Goal: Communication & Community: Answer question/provide support

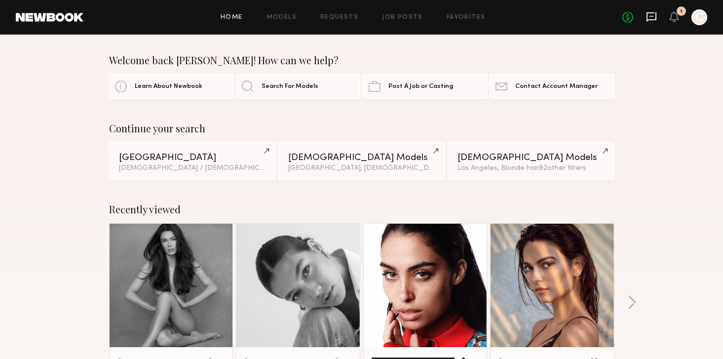
click at [652, 16] on icon at bounding box center [652, 16] width 4 height 1
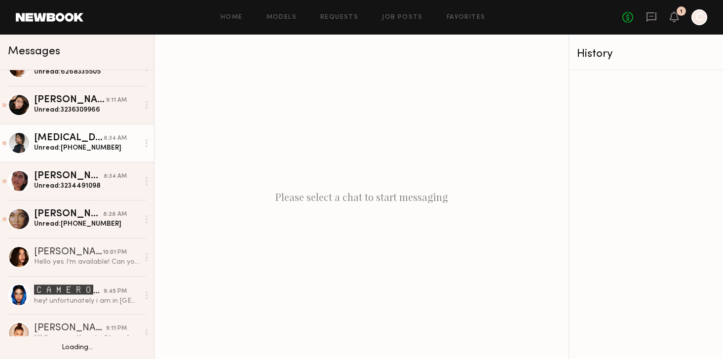
scroll to position [101, 0]
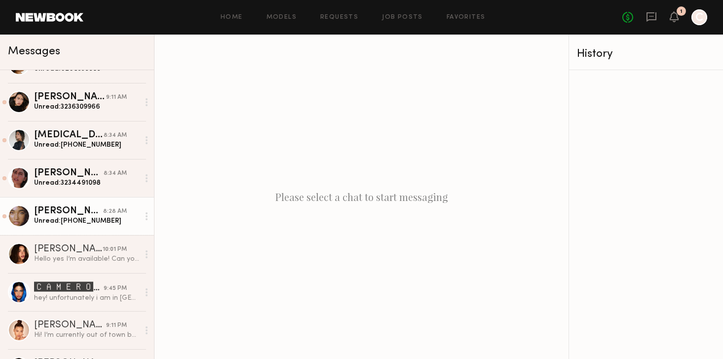
click at [72, 221] on div "Unread: [PHONE_NUMBER]" at bounding box center [86, 220] width 105 height 9
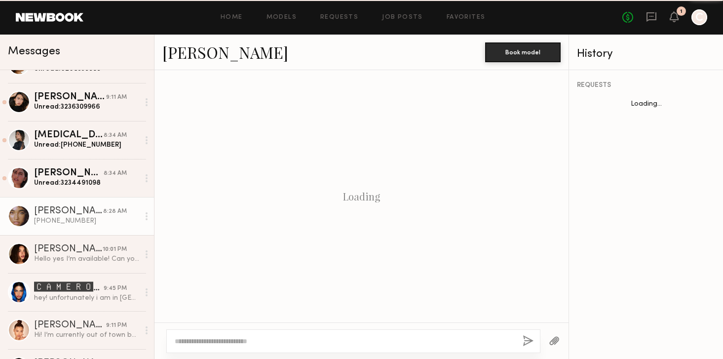
scroll to position [478, 0]
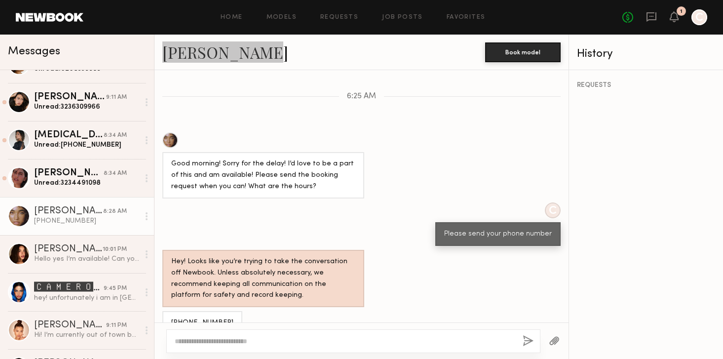
drag, startPoint x: 198, startPoint y: 47, endPoint x: 115, endPoint y: 1, distance: 95.5
click at [0, 0] on nb-messenger-layout "Home Models Requests Job Posts Favorites Sign Out No fees up to $5,000 1 C Mess…" at bounding box center [361, 179] width 723 height 359
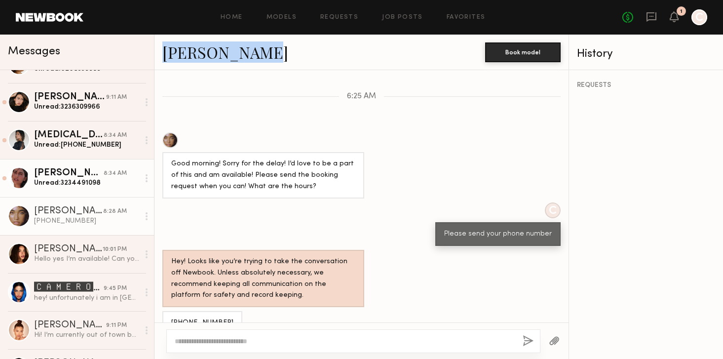
click at [69, 176] on div "[PERSON_NAME]" at bounding box center [69, 173] width 70 height 10
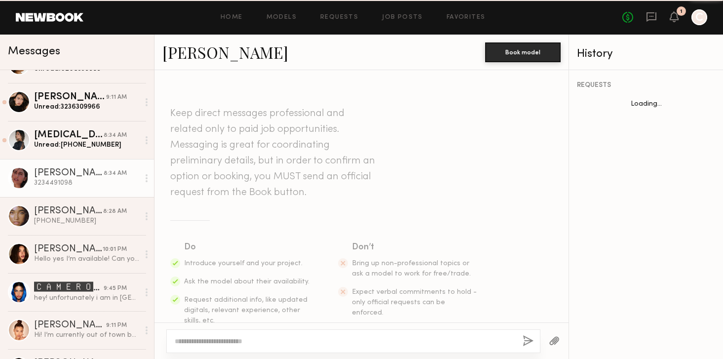
scroll to position [422, 0]
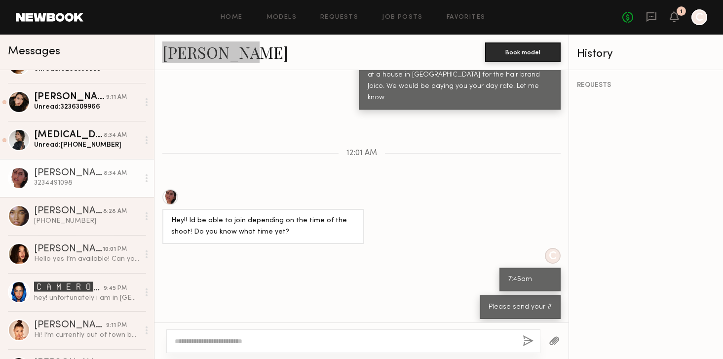
drag, startPoint x: 185, startPoint y: 55, endPoint x: 133, endPoint y: 12, distance: 67.4
click at [0, 0] on nb-messenger-layout "Home Models Requests Job Posts Favorites Sign Out No fees up to $5,000 1 C Mess…" at bounding box center [361, 179] width 723 height 359
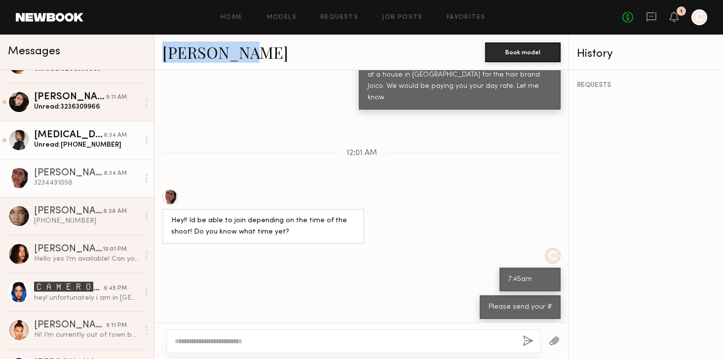
click at [72, 136] on div "[MEDICAL_DATA][PERSON_NAME]" at bounding box center [69, 135] width 70 height 10
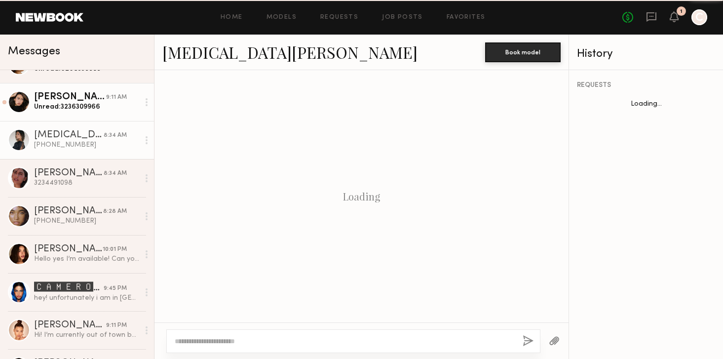
scroll to position [383, 0]
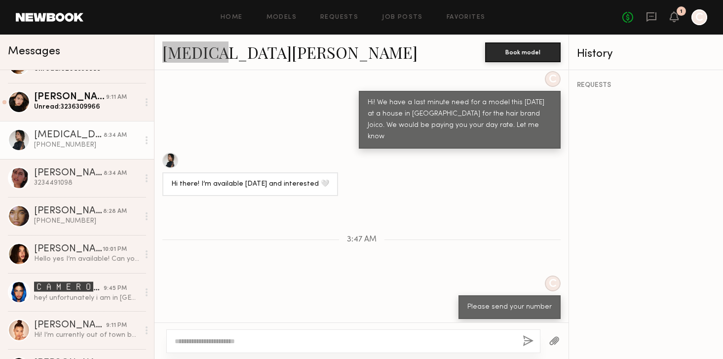
drag, startPoint x: 192, startPoint y: 54, endPoint x: 60, endPoint y: 0, distance: 142.9
click at [0, 0] on nb-messenger-layout "Home Models Requests Job Posts Favorites Sign Out No fees up to $5,000 1 C Mess…" at bounding box center [361, 179] width 723 height 359
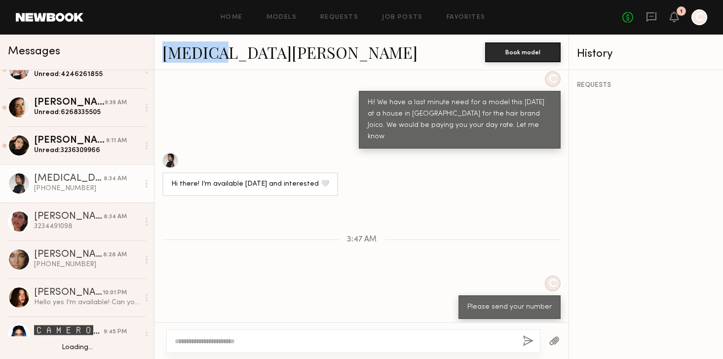
scroll to position [56, 0]
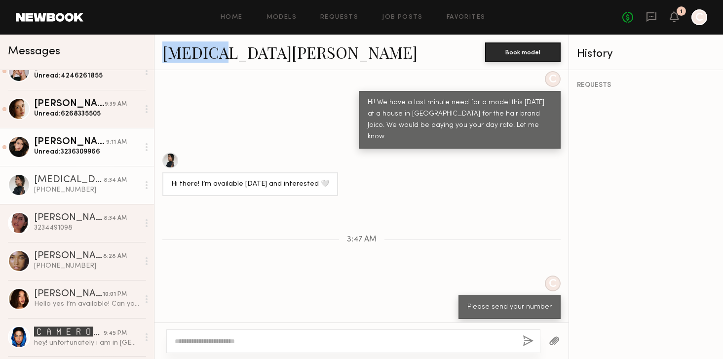
click at [60, 148] on div "Unread: 3236309966" at bounding box center [86, 151] width 105 height 9
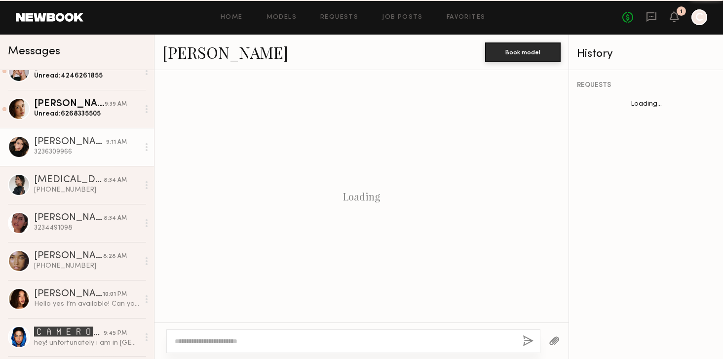
scroll to position [410, 0]
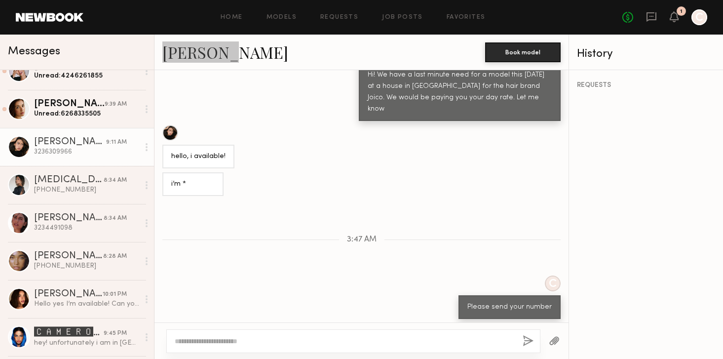
drag, startPoint x: 192, startPoint y: 55, endPoint x: 96, endPoint y: 0, distance: 110.6
click at [0, 0] on nb-messenger-layout "Home Models Requests Job Posts Favorites Sign Out No fees up to $5,000 1 C Mess…" at bounding box center [361, 179] width 723 height 359
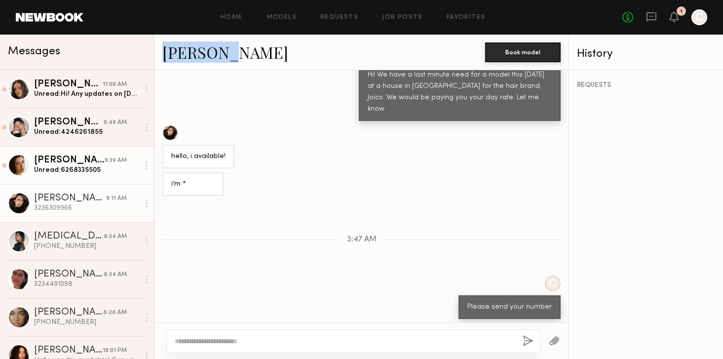
click at [82, 161] on div "[PERSON_NAME]" at bounding box center [69, 161] width 71 height 10
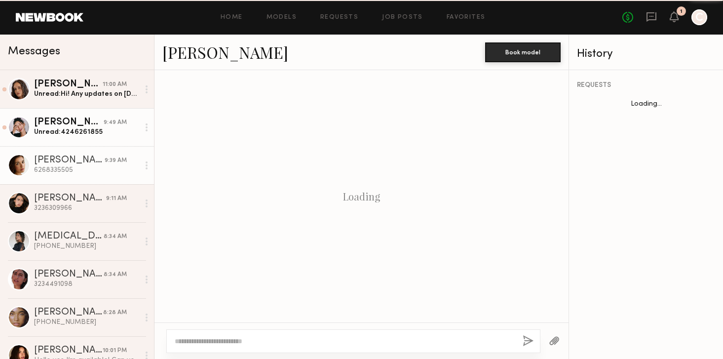
scroll to position [394, 0]
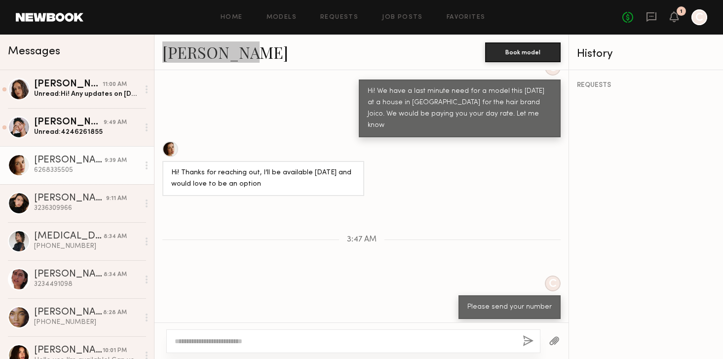
drag, startPoint x: 203, startPoint y: 49, endPoint x: 134, endPoint y: 3, distance: 83.0
click at [0, 0] on nb-messenger-layout "Home Models Requests Job Posts Favorites Sign Out No fees up to $5,000 1 C Mess…" at bounding box center [361, 179] width 723 height 359
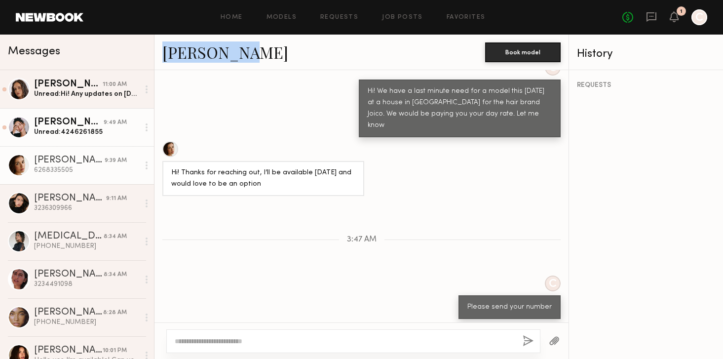
click at [70, 128] on div "Unread: 4246261855" at bounding box center [86, 131] width 105 height 9
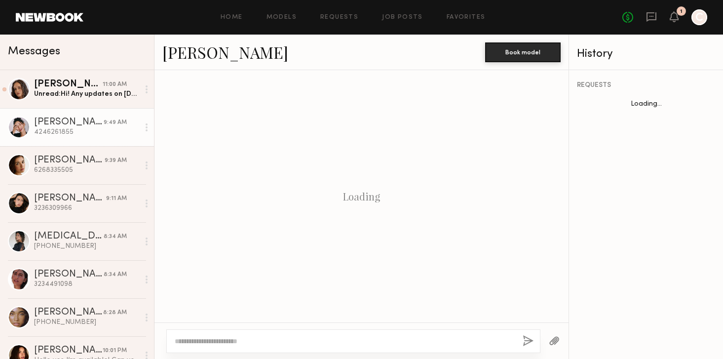
scroll to position [444, 0]
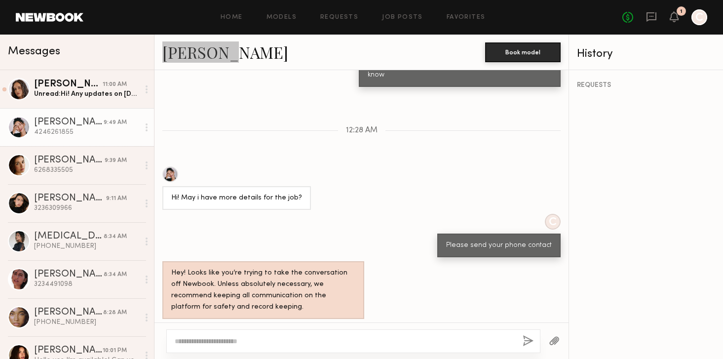
drag, startPoint x: 191, startPoint y: 55, endPoint x: 115, endPoint y: 1, distance: 93.2
click at [0, 0] on nb-messenger-layout "Home Models Requests Job Posts Favorites Sign Out No fees up to $5,000 1 C Mess…" at bounding box center [361, 179] width 723 height 359
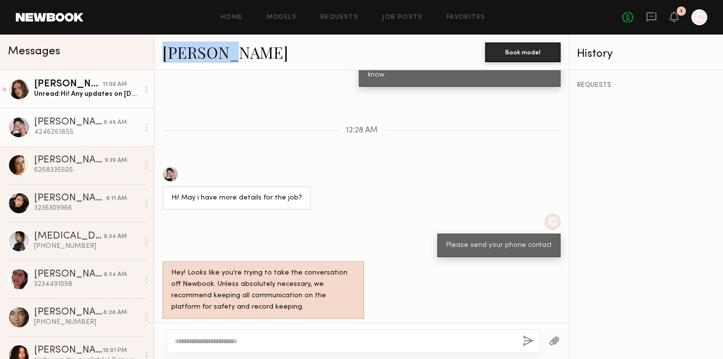
click at [73, 89] on div "Unread: Hi! Any updates on [DATE]?" at bounding box center [86, 93] width 105 height 9
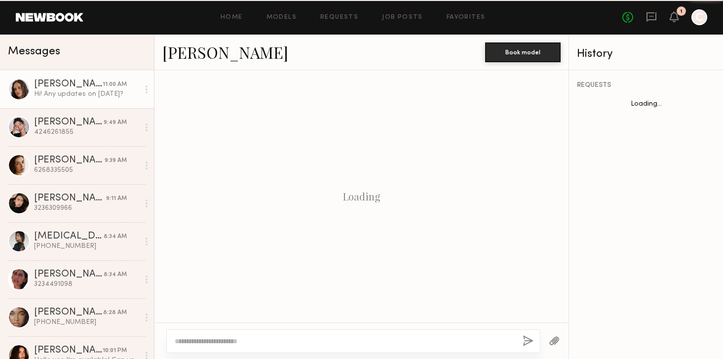
scroll to position [542, 0]
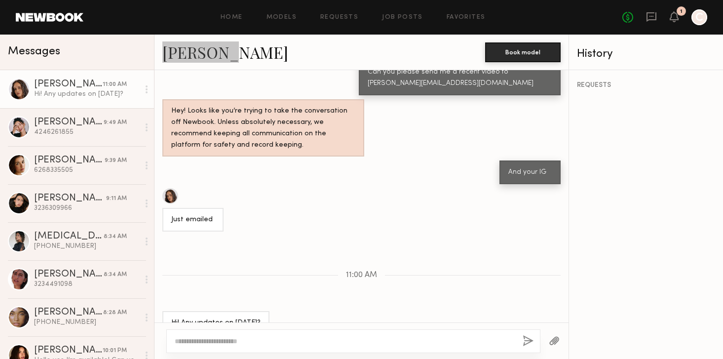
drag, startPoint x: 193, startPoint y: 56, endPoint x: 110, endPoint y: 0, distance: 100.4
click at [0, 0] on nb-messenger-layout "Home Models Requests Job Posts Favorites Sign Out No fees up to $5,000 1 C Mess…" at bounding box center [361, 179] width 723 height 359
